Goal: Task Accomplishment & Management: Use online tool/utility

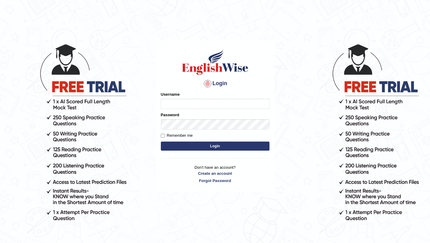
type input "SarahNaz"
click at [187, 149] on button "Login" at bounding box center [215, 145] width 109 height 9
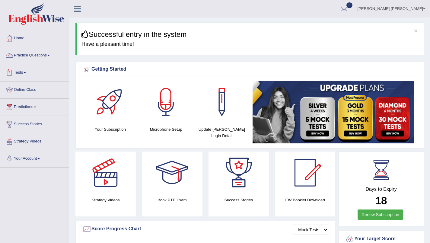
click at [25, 73] on link "Tests" at bounding box center [34, 71] width 69 height 15
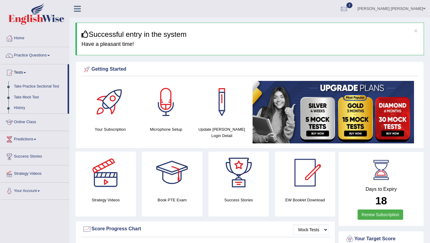
click at [23, 86] on link "Take Practice Sectional Test" at bounding box center [39, 86] width 56 height 11
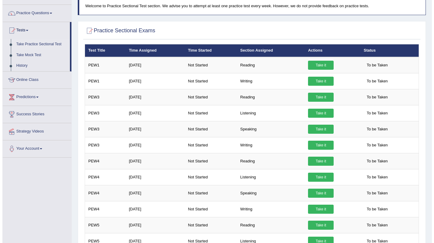
scroll to position [41, 0]
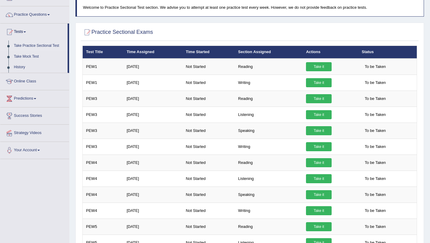
click at [316, 148] on link "Take it" at bounding box center [319, 146] width 26 height 9
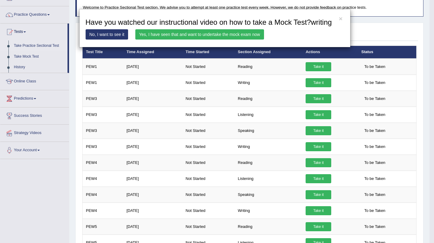
click at [157, 39] on link "Yes, I have seen that and want to undertake the mock exam now" at bounding box center [199, 34] width 129 height 10
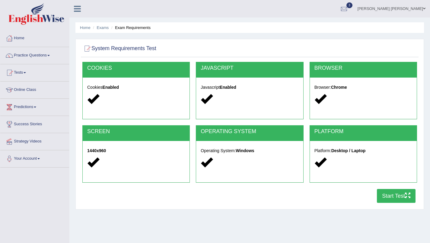
click at [399, 198] on button "Start Test" at bounding box center [396, 196] width 39 height 14
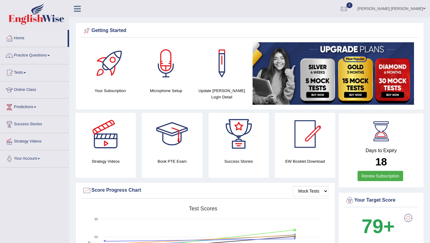
click at [21, 74] on link "Tests" at bounding box center [34, 71] width 69 height 15
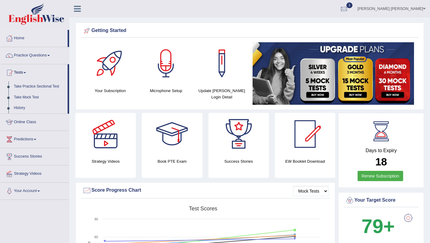
click at [20, 88] on link "Take Practice Sectional Test" at bounding box center [39, 86] width 56 height 11
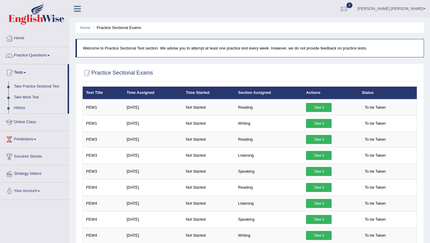
click at [23, 96] on link "Take Mock Test" at bounding box center [39, 97] width 56 height 11
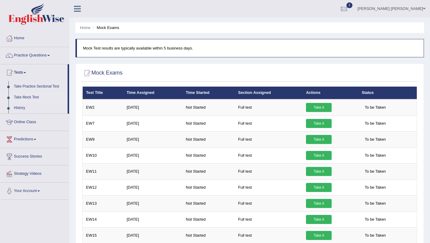
click at [23, 86] on link "Take Practice Sectional Test" at bounding box center [39, 86] width 56 height 11
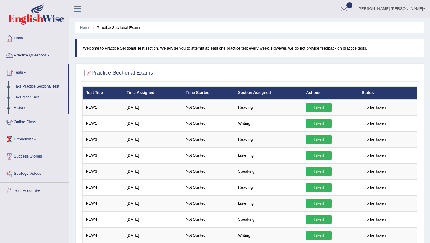
click at [321, 124] on link "Take it" at bounding box center [319, 123] width 26 height 9
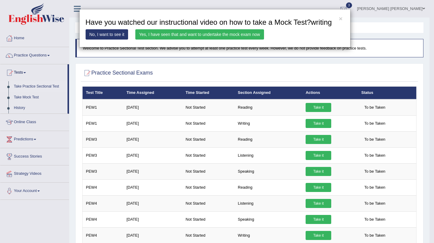
click at [245, 31] on link "Yes, I have seen that and want to undertake the mock exam now" at bounding box center [199, 34] width 129 height 10
click at [256, 35] on link "Yes, I have seen that and want to undertake the mock exam now" at bounding box center [199, 34] width 129 height 10
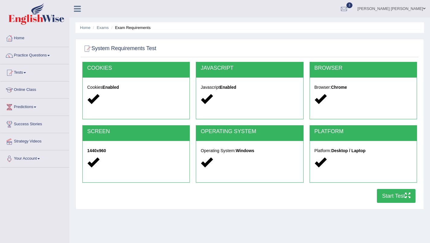
click at [396, 200] on button "Start Test" at bounding box center [396, 196] width 39 height 14
